Goal: Navigation & Orientation: Find specific page/section

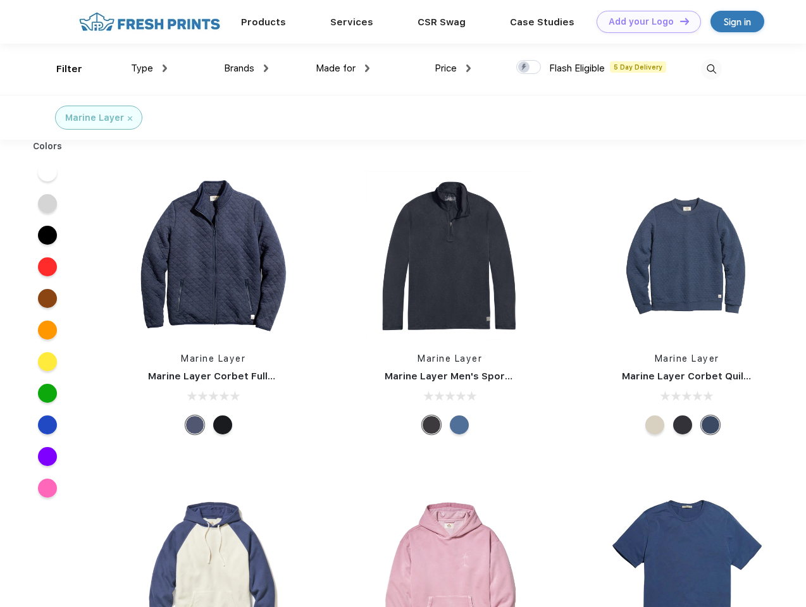
click at [644, 22] on link "Add your Logo Design Tool" at bounding box center [648, 22] width 104 height 22
click at [0, 0] on div "Design Tool" at bounding box center [0, 0] width 0 height 0
click at [679, 21] on link "Add your Logo Design Tool" at bounding box center [648, 22] width 104 height 22
click at [61, 69] on div "Filter" at bounding box center [69, 69] width 26 height 15
click at [149, 68] on span "Type" at bounding box center [142, 68] width 22 height 11
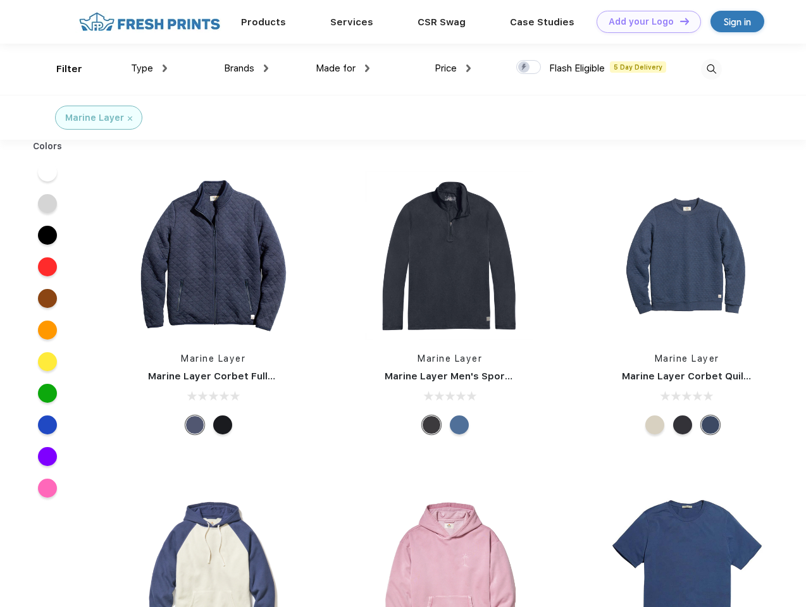
click at [246, 68] on span "Brands" at bounding box center [239, 68] width 30 height 11
click at [343, 68] on span "Made for" at bounding box center [336, 68] width 40 height 11
click at [453, 68] on span "Price" at bounding box center [445, 68] width 22 height 11
click at [529, 68] on div at bounding box center [528, 67] width 25 height 14
click at [524, 68] on input "checkbox" at bounding box center [520, 63] width 8 height 8
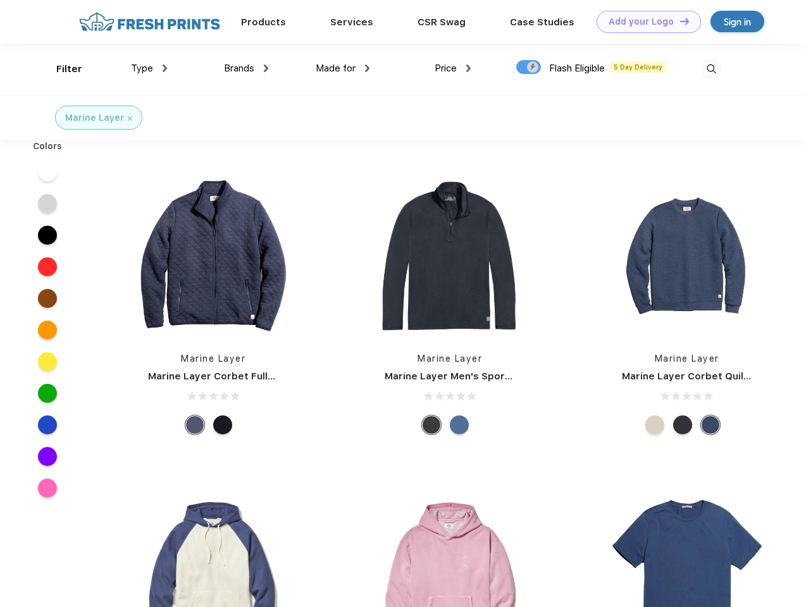
click at [711, 69] on img at bounding box center [711, 69] width 21 height 21
